Goal: Browse casually

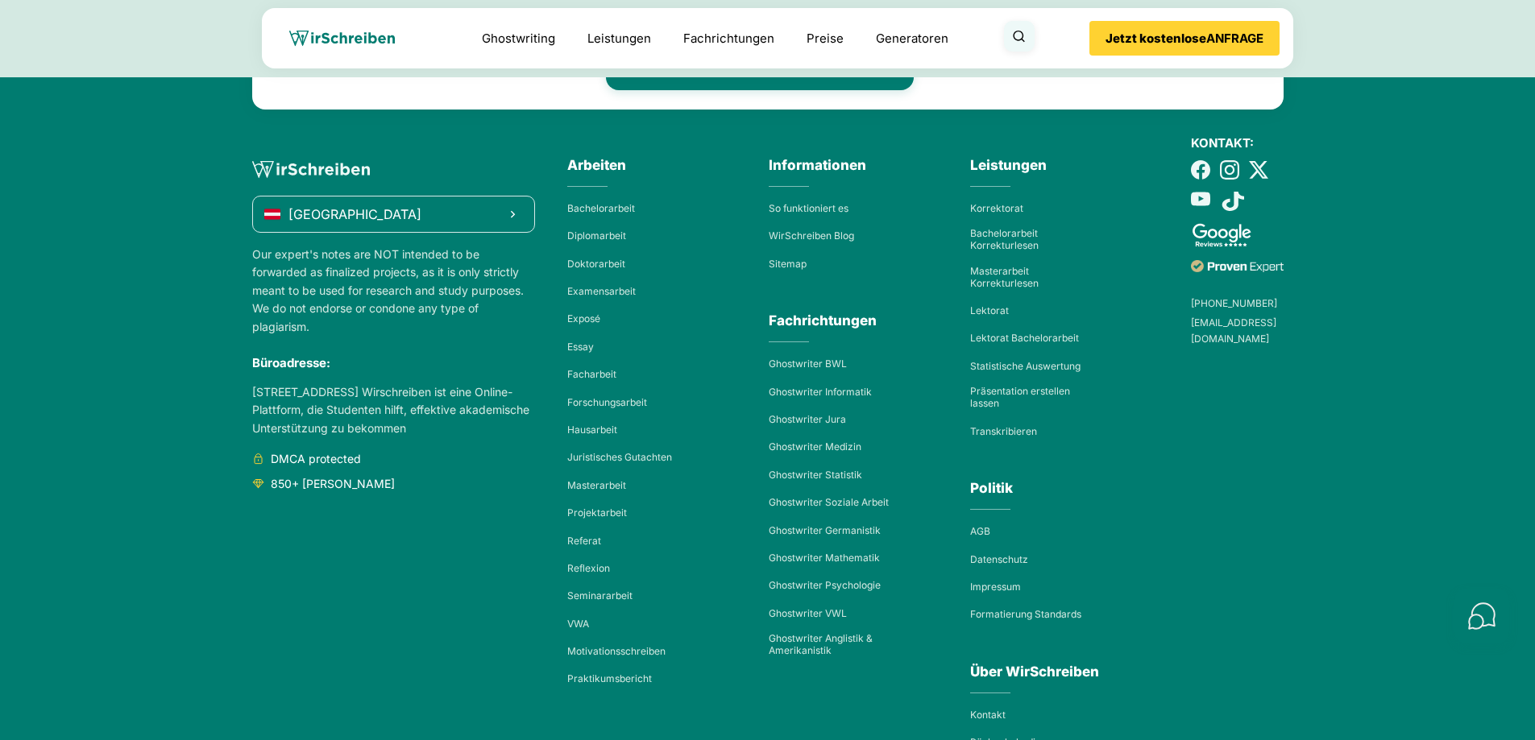
scroll to position [24123, 0]
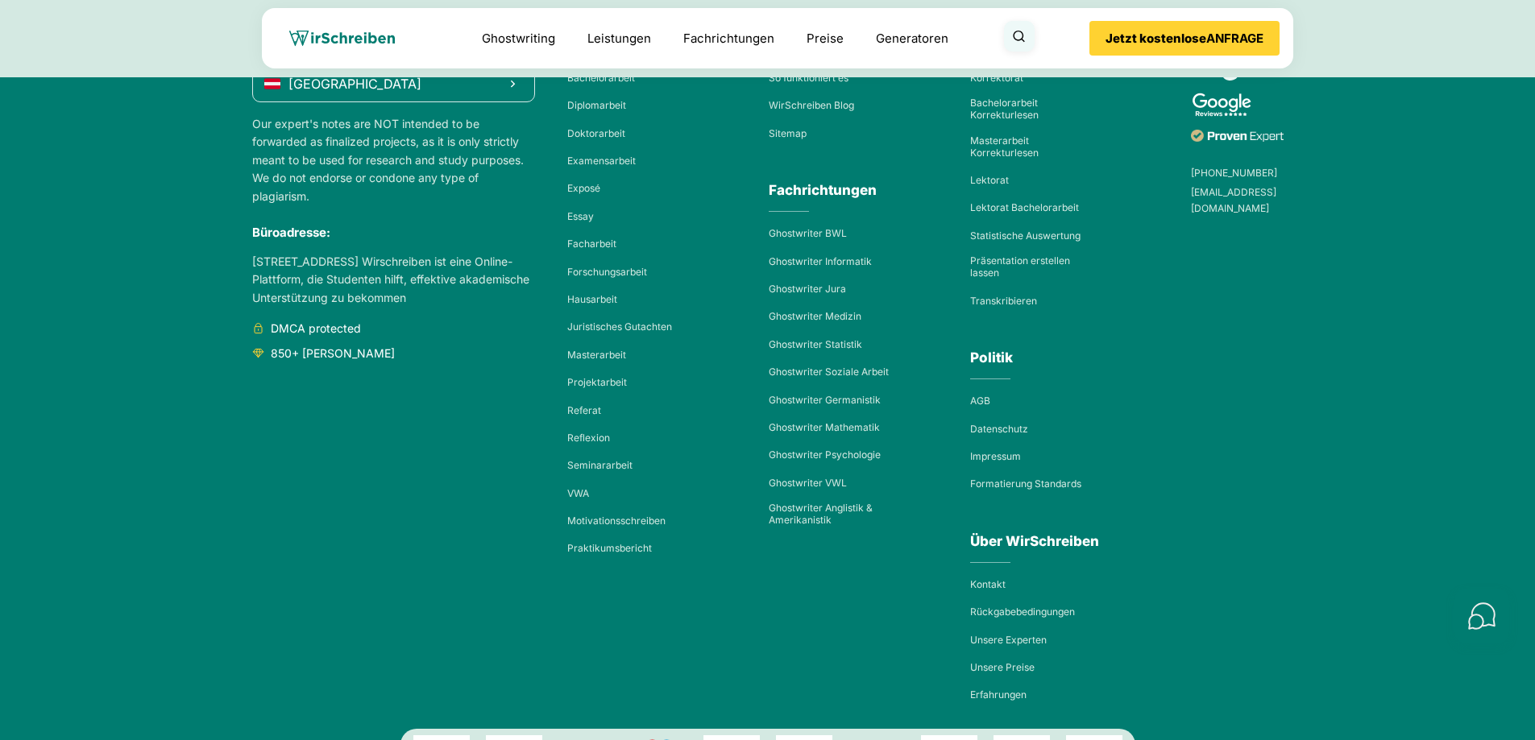
scroll to position [24305, 0]
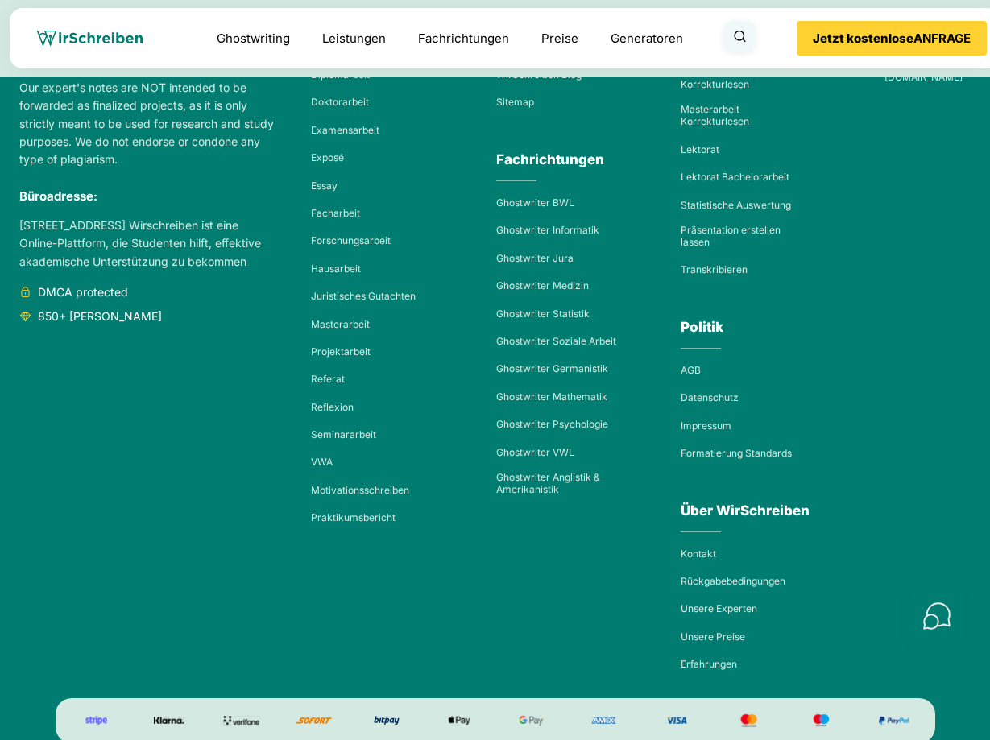
scroll to position [24380, 0]
